Goal: Information Seeking & Learning: Understand process/instructions

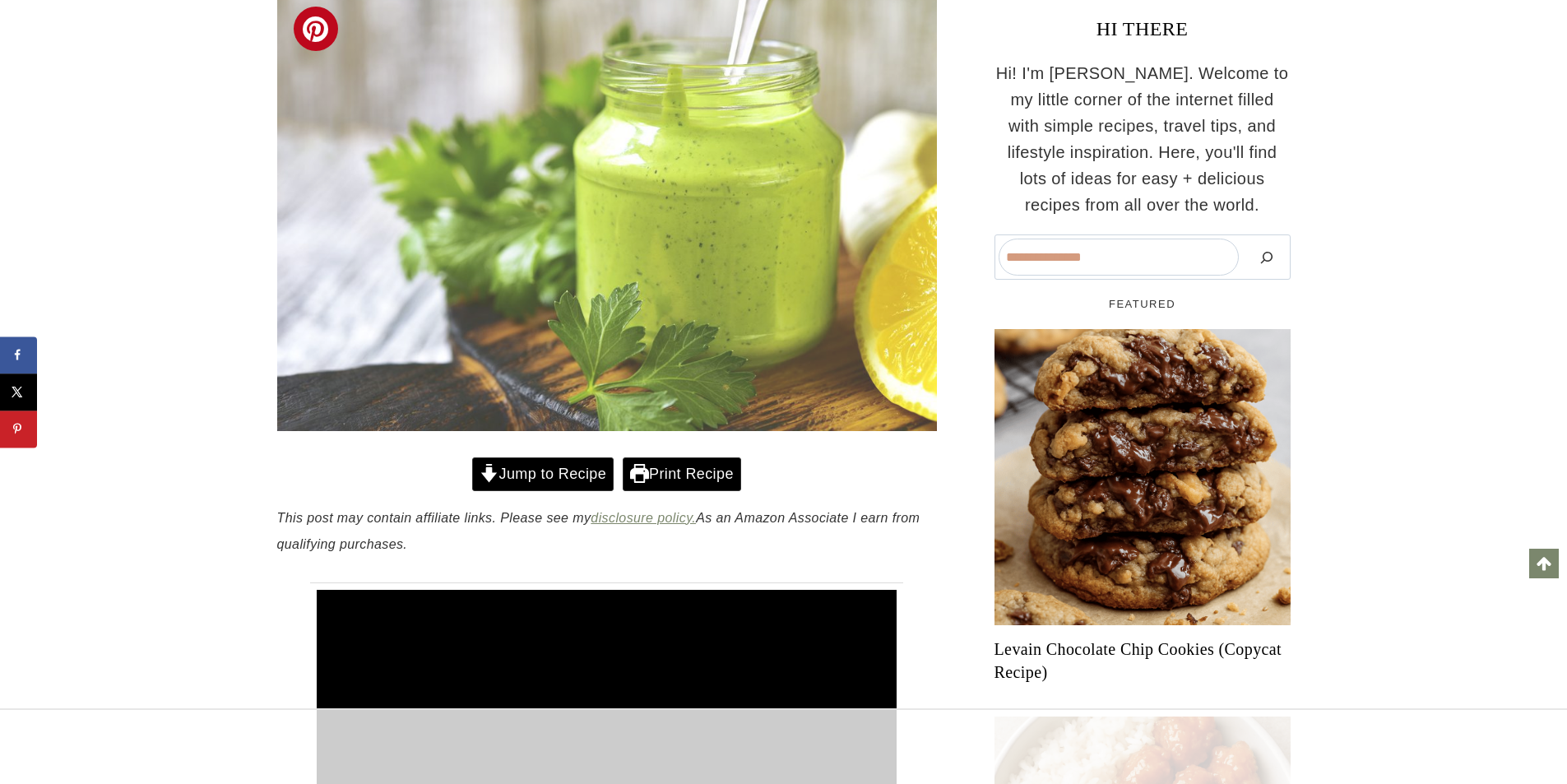
scroll to position [323, 0]
click at [537, 491] on link "Jump to Recipe" at bounding box center [543, 474] width 141 height 33
